Goal: Task Accomplishment & Management: Use online tool/utility

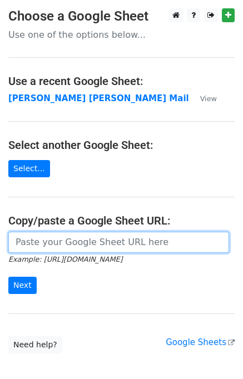
click at [31, 246] on input "url" at bounding box center [118, 242] width 221 height 21
type input "[URL][DOMAIN_NAME]"
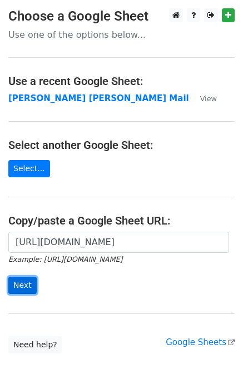
click at [21, 283] on input "Next" at bounding box center [22, 285] width 28 height 17
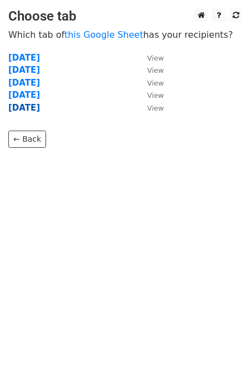
click at [28, 109] on strong "[DATE]" at bounding box center [24, 108] width 32 height 10
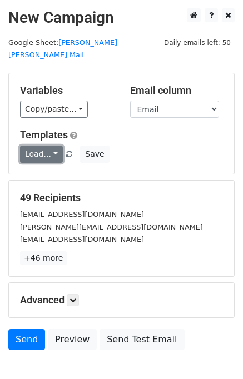
drag, startPoint x: 29, startPoint y: 144, endPoint x: 76, endPoint y: 165, distance: 51.2
click at [29, 146] on link "Load..." at bounding box center [41, 154] width 43 height 17
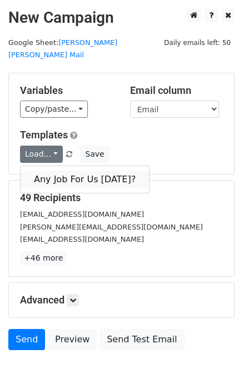
click at [82, 171] on link "Any Job For Us Today?" at bounding box center [85, 180] width 128 height 18
